Goal: Obtain resource: Obtain resource

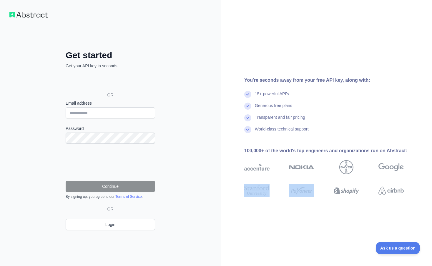
click at [266, 234] on div "You're seconds away from your free API key, along with: 15+ powerful API's Gene…" at bounding box center [325, 133] width 211 height 266
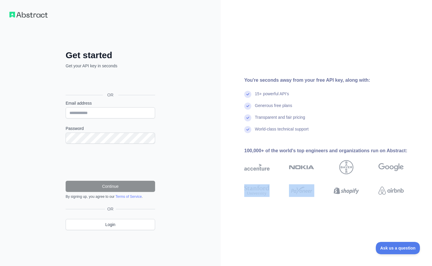
click at [266, 234] on div "You're seconds away from your free API key, along with: 15+ powerful API's Gene…" at bounding box center [325, 133] width 211 height 266
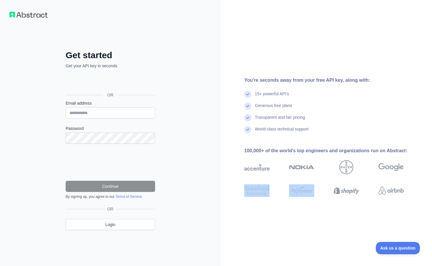
click at [266, 234] on div "You're seconds away from your free API key, along with: 15+ powerful API's Gene…" at bounding box center [325, 133] width 211 height 266
click at [265, 234] on div "You're seconds away from your free API key, along with: 15+ powerful API's Gene…" at bounding box center [325, 133] width 211 height 266
click at [264, 234] on div "You're seconds away from your free API key, along with: 15+ powerful API's Gene…" at bounding box center [325, 133] width 211 height 266
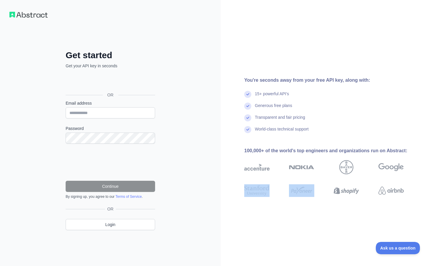
click at [264, 234] on div "You're seconds away from your free API key, along with: 15+ powerful API's Gene…" at bounding box center [325, 133] width 211 height 266
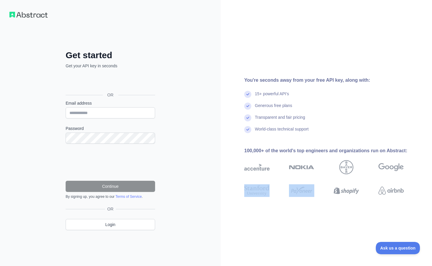
click at [264, 234] on div "You're seconds away from your free API key, along with: 15+ powerful API's Gene…" at bounding box center [325, 133] width 211 height 266
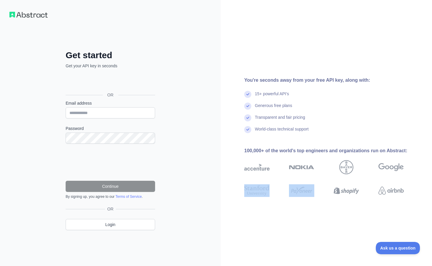
click at [264, 234] on div "You're seconds away from your free API key, along with: 15+ powerful API's Gene…" at bounding box center [325, 133] width 211 height 266
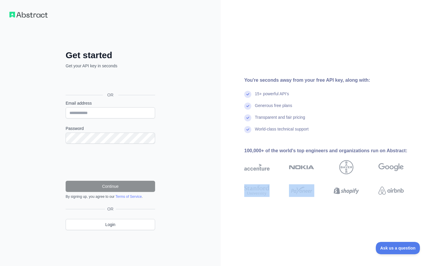
click at [264, 234] on div "You're seconds away from your free API key, along with: 15+ powerful API's Gene…" at bounding box center [325, 133] width 211 height 266
drag, startPoint x: 264, startPoint y: 234, endPoint x: 263, endPoint y: 223, distance: 10.4
click at [263, 224] on div "You're seconds away from your free API key, along with: 15+ powerful API's Gene…" at bounding box center [325, 133] width 211 height 266
click at [263, 222] on div "You're seconds away from your free API key, along with: 15+ powerful API's Gene…" at bounding box center [325, 133] width 211 height 266
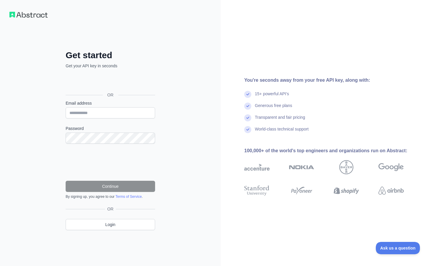
click at [263, 222] on div "You're seconds away from your free API key, along with: 15+ powerful API's Gene…" at bounding box center [325, 133] width 211 height 266
